Goal: Task Accomplishment & Management: Manage account settings

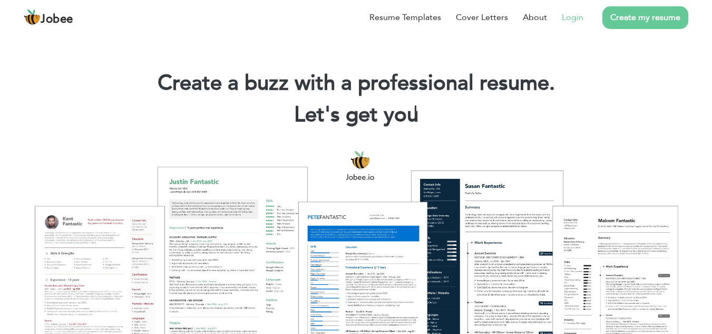
click at [575, 13] on link "Login" at bounding box center [573, 17] width 22 height 13
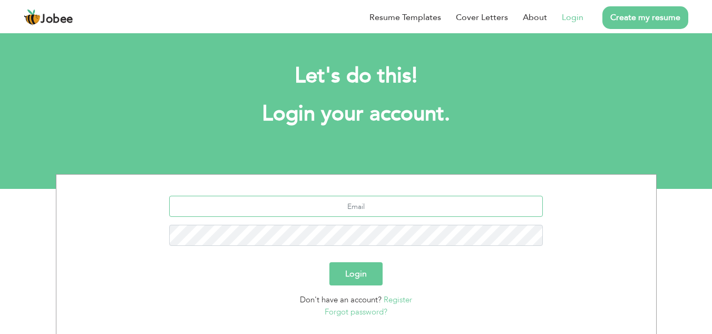
click at [370, 211] on input "text" at bounding box center [356, 205] width 374 height 21
type input "romagill325@gmail.com"
click at [354, 309] on link "Forgot password?" at bounding box center [356, 311] width 63 height 11
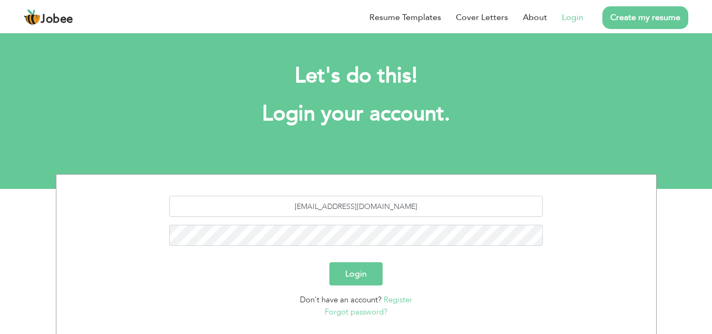
click at [354, 309] on link "Forgot password?" at bounding box center [356, 311] width 63 height 11
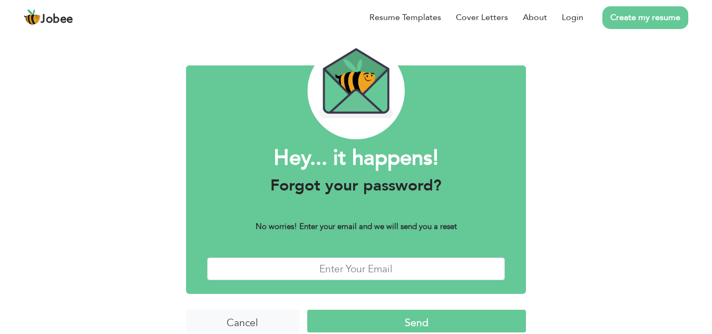
scroll to position [46, 0]
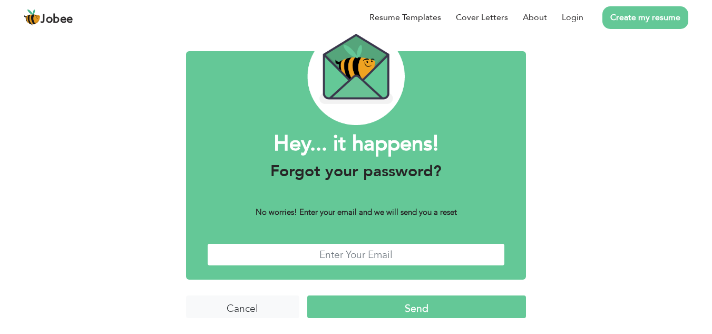
click at [393, 256] on input "text" at bounding box center [356, 254] width 298 height 23
type input "romagill325@gmail.com"
click at [385, 305] on input "Send" at bounding box center [416, 306] width 219 height 23
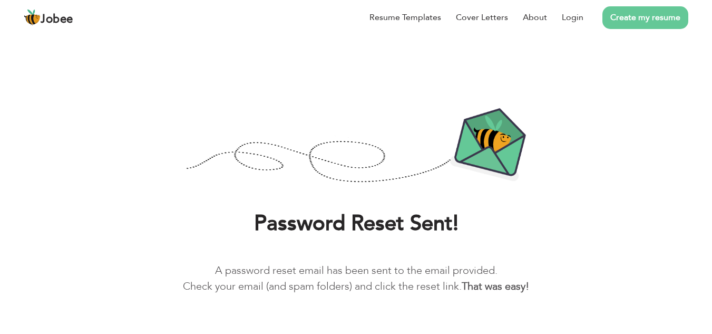
scroll to position [24, 0]
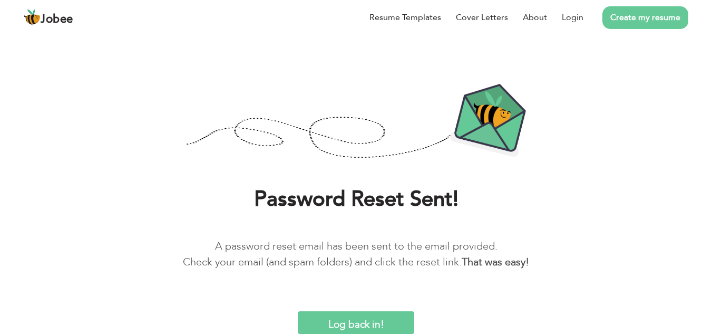
click at [324, 325] on input "Log back in!" at bounding box center [356, 322] width 116 height 23
click at [339, 326] on input "Log back in!" at bounding box center [356, 322] width 116 height 23
click at [566, 13] on link "Login" at bounding box center [573, 17] width 22 height 13
